Goal: Check status: Check status

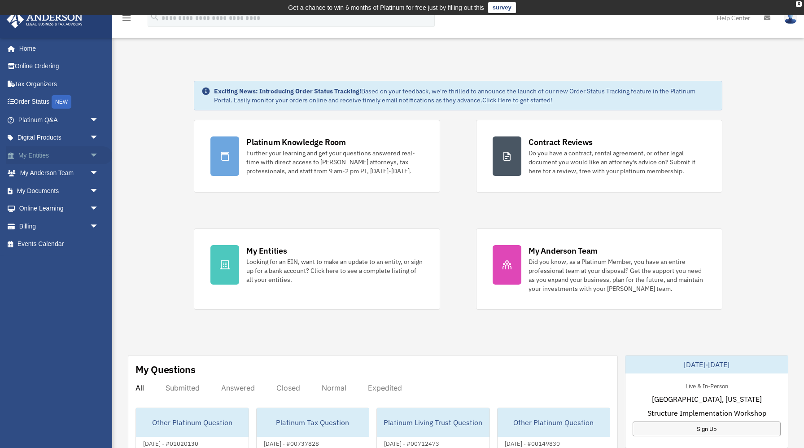
click at [80, 155] on link "My Entities arrow_drop_down" at bounding box center [59, 155] width 106 height 18
click at [93, 153] on span "arrow_drop_down" at bounding box center [99, 155] width 18 height 18
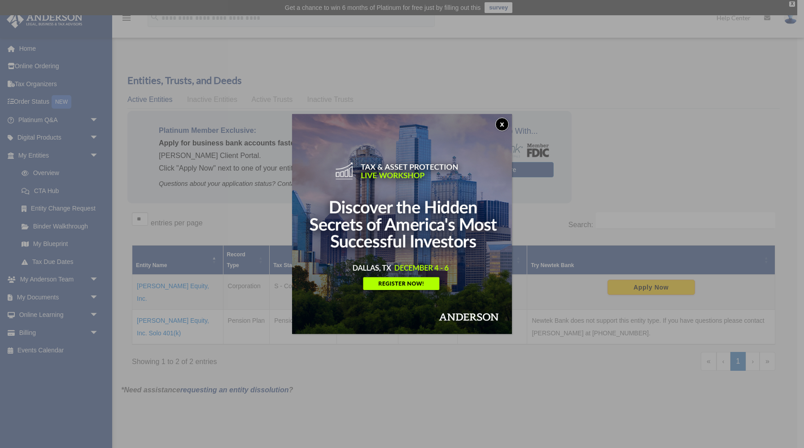
click at [506, 123] on button "x" at bounding box center [501, 124] width 13 height 13
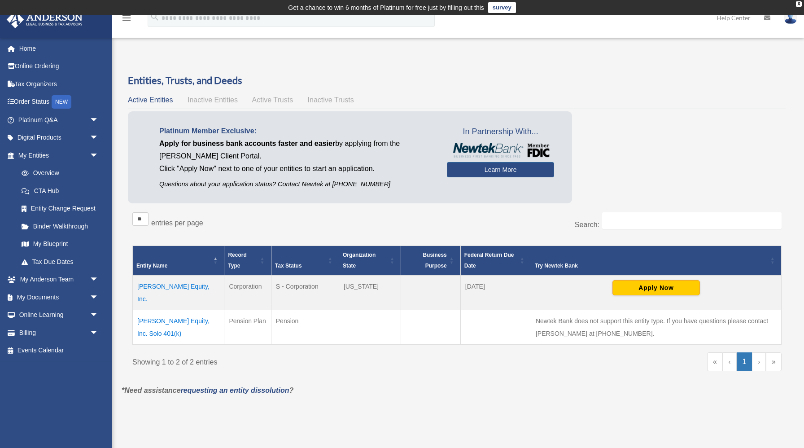
click at [186, 310] on td "[PERSON_NAME] Equity, Inc. Solo 401(k)" at bounding box center [179, 327] width 92 height 35
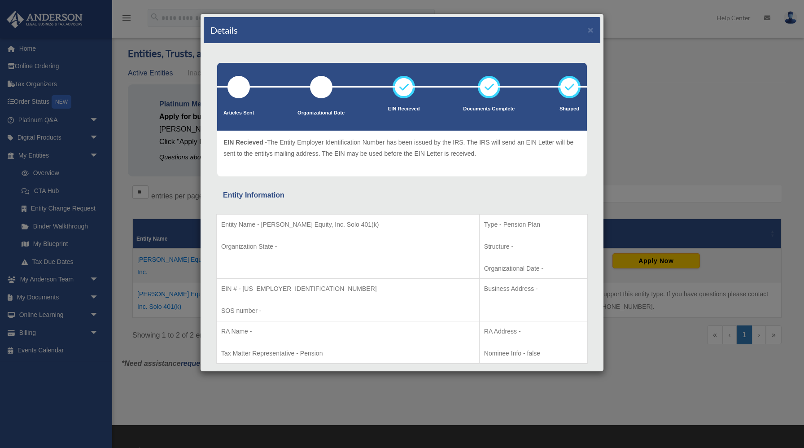
scroll to position [20, 0]
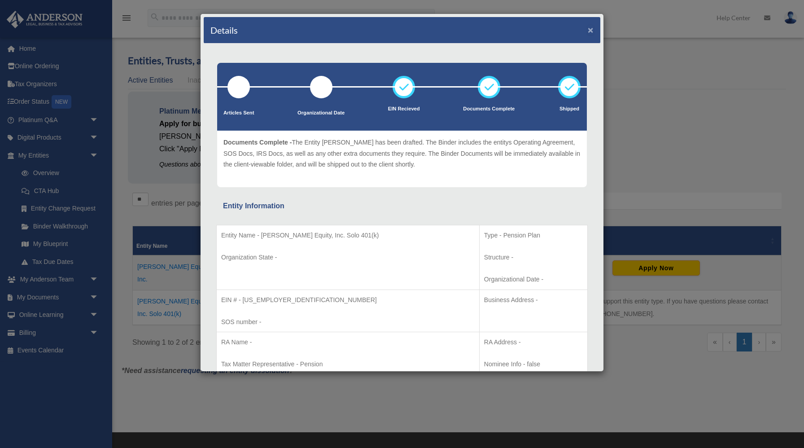
click at [591, 31] on button "×" at bounding box center [591, 29] width 6 height 9
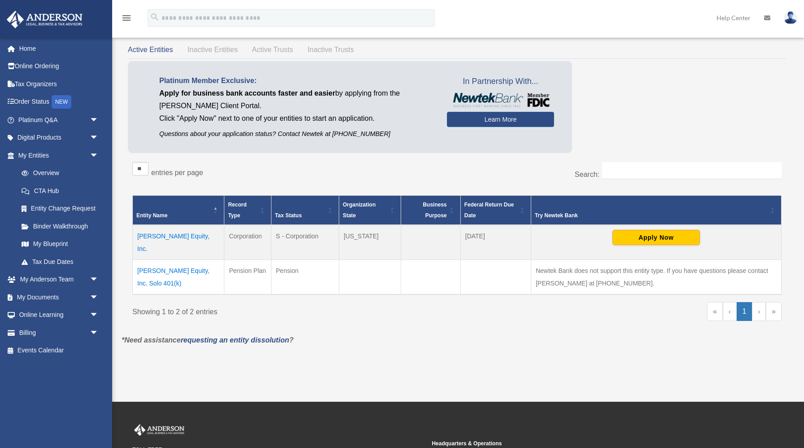
scroll to position [51, 0]
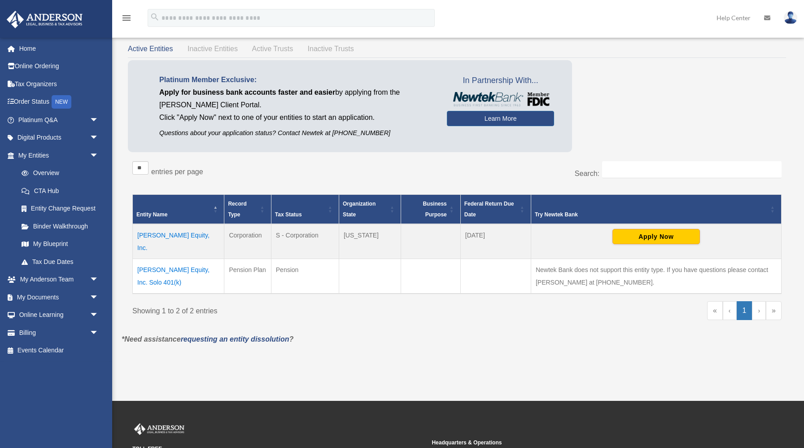
click at [190, 262] on td "[PERSON_NAME] Equity, Inc. Solo 401(k)" at bounding box center [179, 275] width 92 height 35
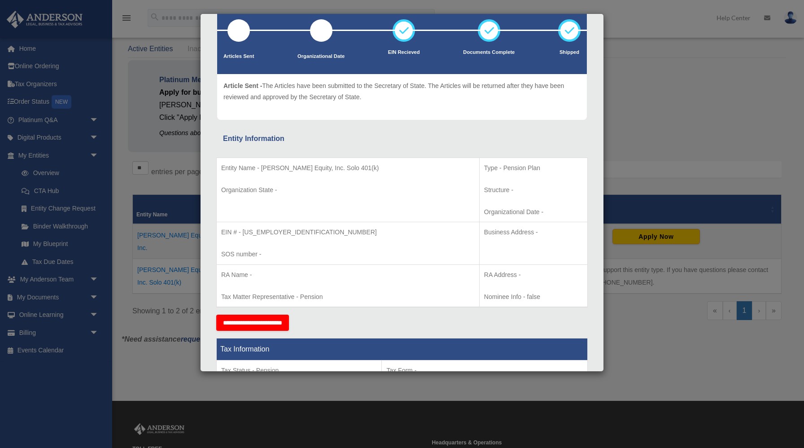
scroll to position [0, 0]
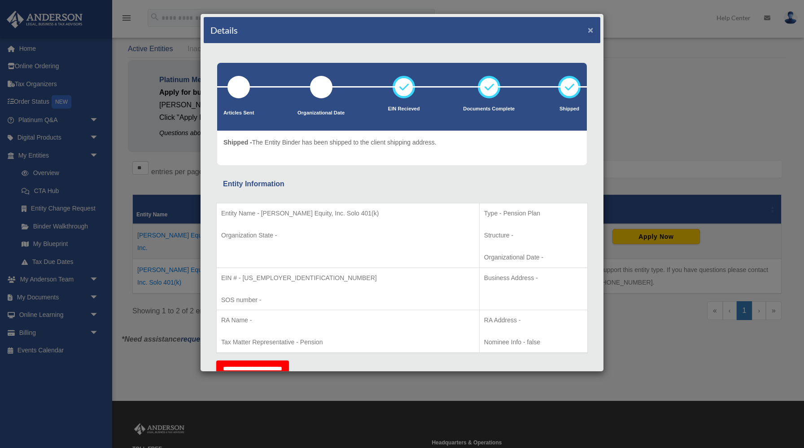
click at [589, 32] on button "×" at bounding box center [591, 29] width 6 height 9
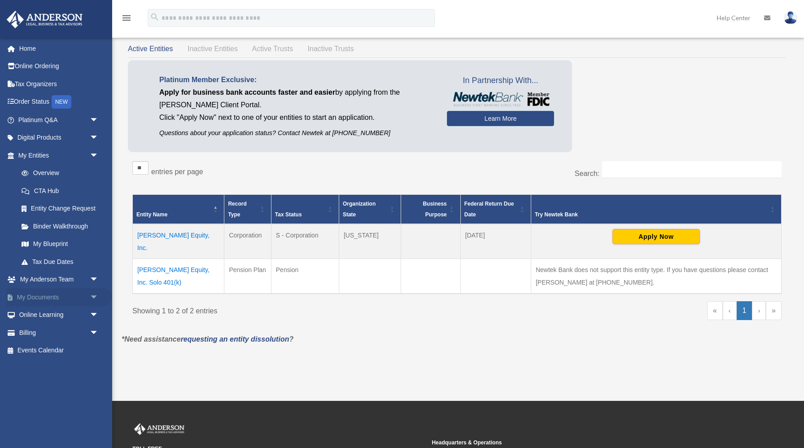
click at [94, 298] on span "arrow_drop_down" at bounding box center [99, 297] width 18 height 18
